Goal: Go to known website: Go to known website

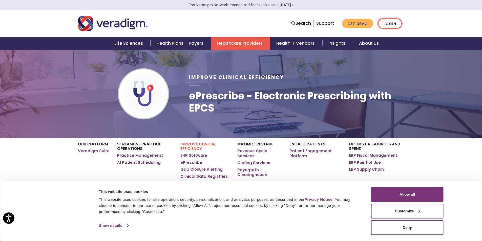
click at [394, 26] on link "Login" at bounding box center [390, 23] width 24 height 10
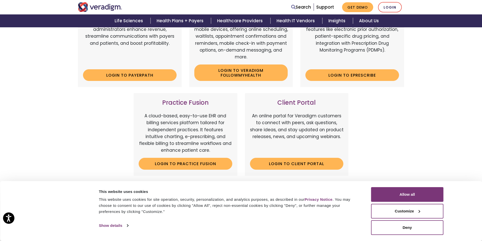
scroll to position [126, 0]
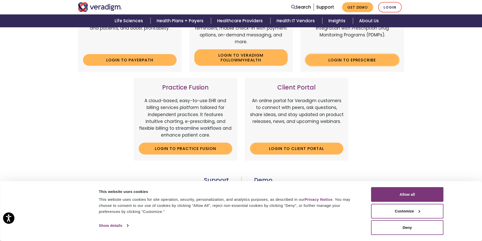
click at [373, 60] on link "Login to ePrescribe" at bounding box center [352, 60] width 94 height 12
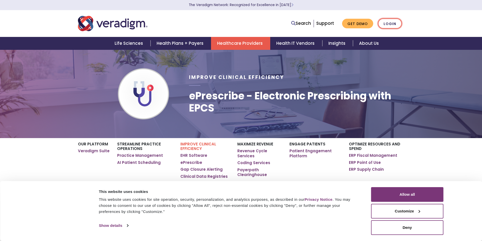
click at [387, 21] on link "Login" at bounding box center [390, 23] width 24 height 10
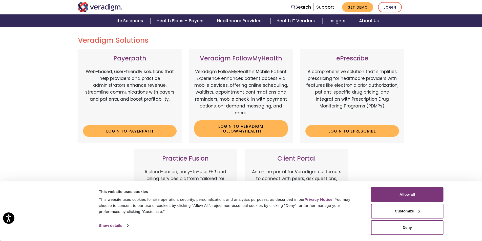
scroll to position [76, 0]
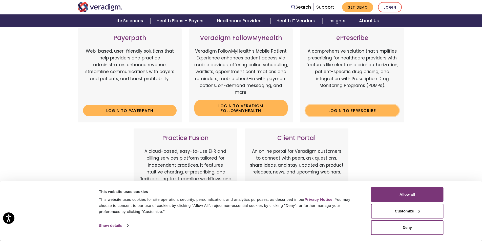
click at [361, 110] on link "Login to ePrescribe" at bounding box center [352, 111] width 94 height 12
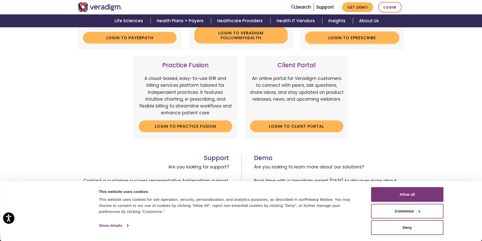
scroll to position [48, 0]
